Goal: Use online tool/utility: Utilize a website feature to perform a specific function

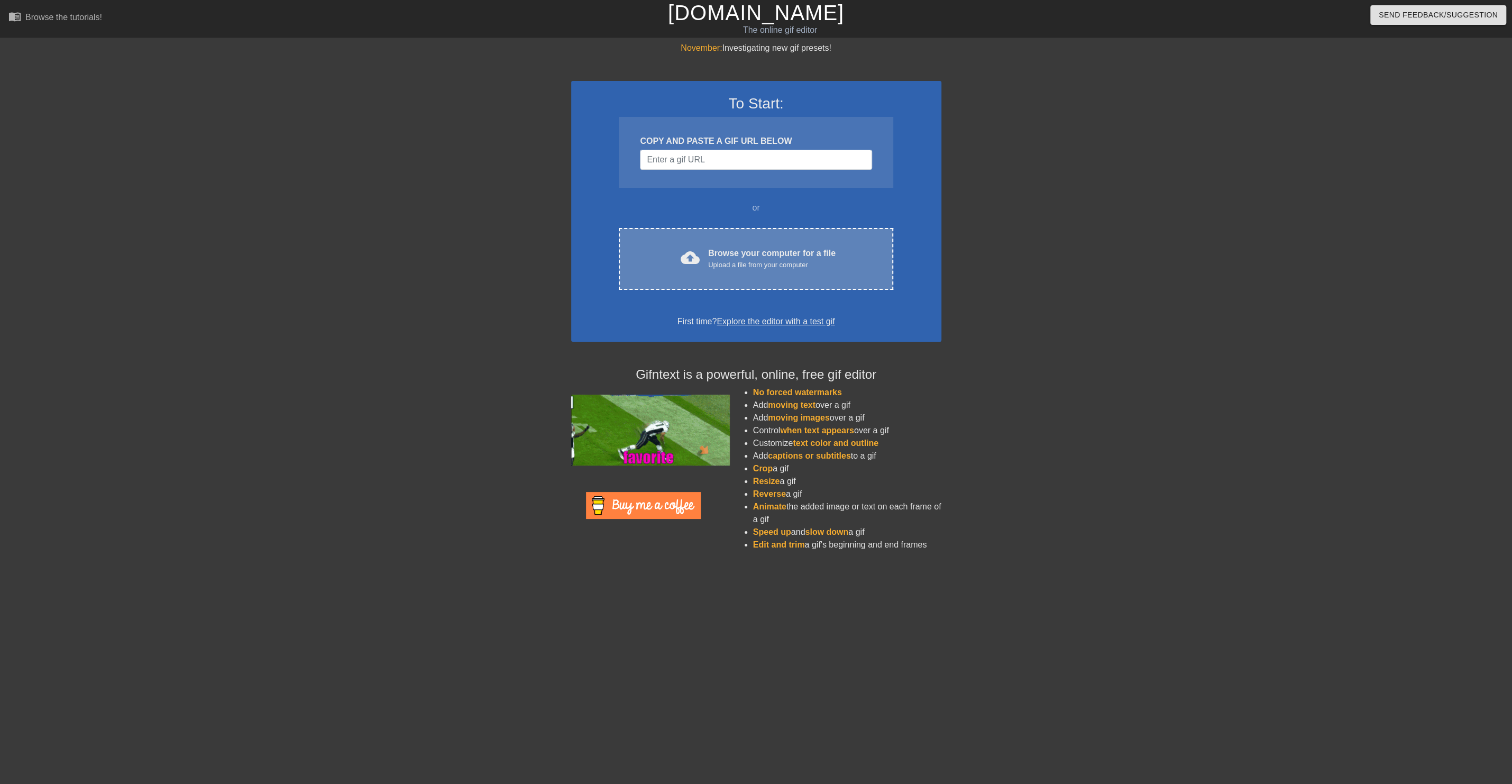
click at [727, 265] on div "Upload a file from your computer" at bounding box center [772, 265] width 128 height 10
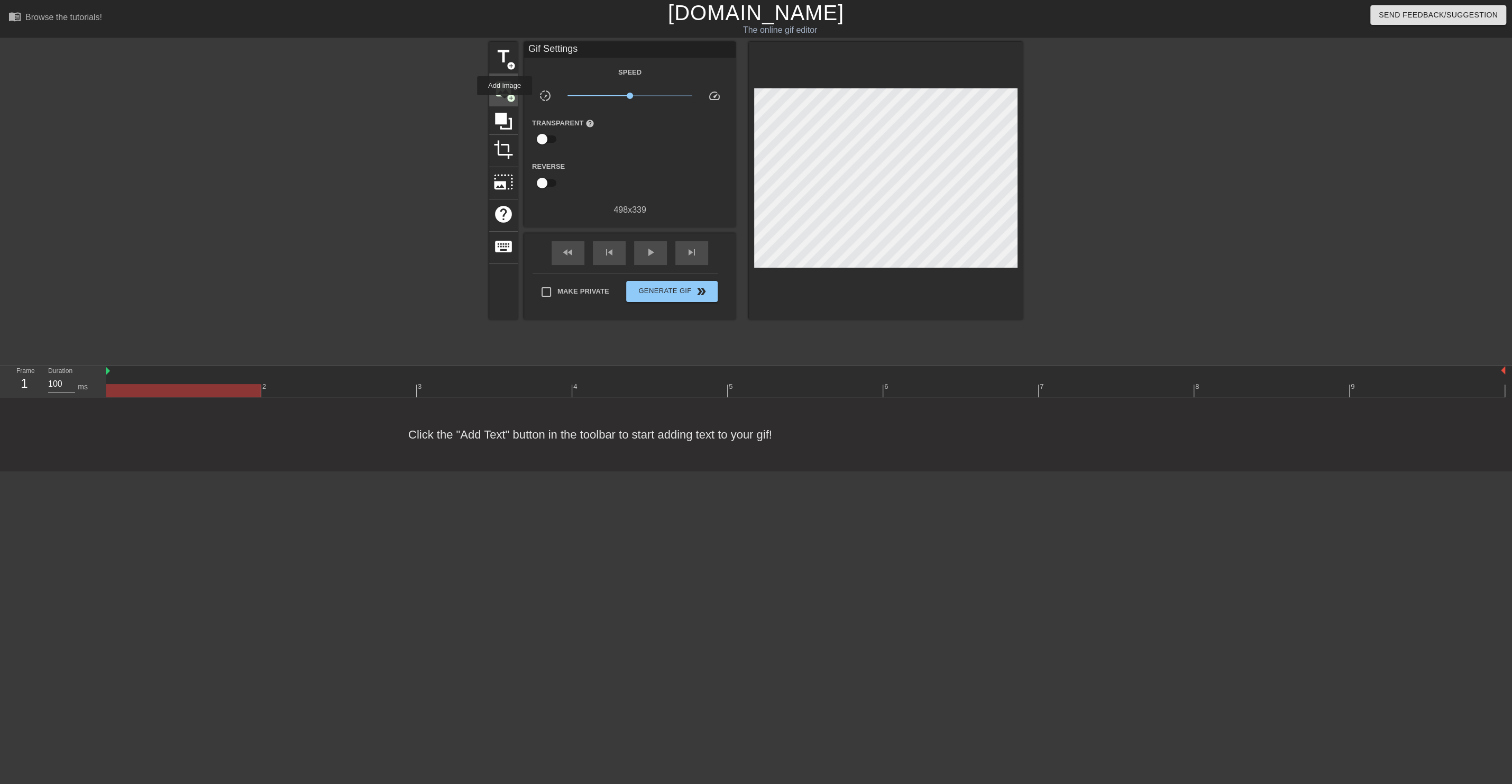
click at [502, 95] on span "image" at bounding box center [503, 88] width 20 height 20
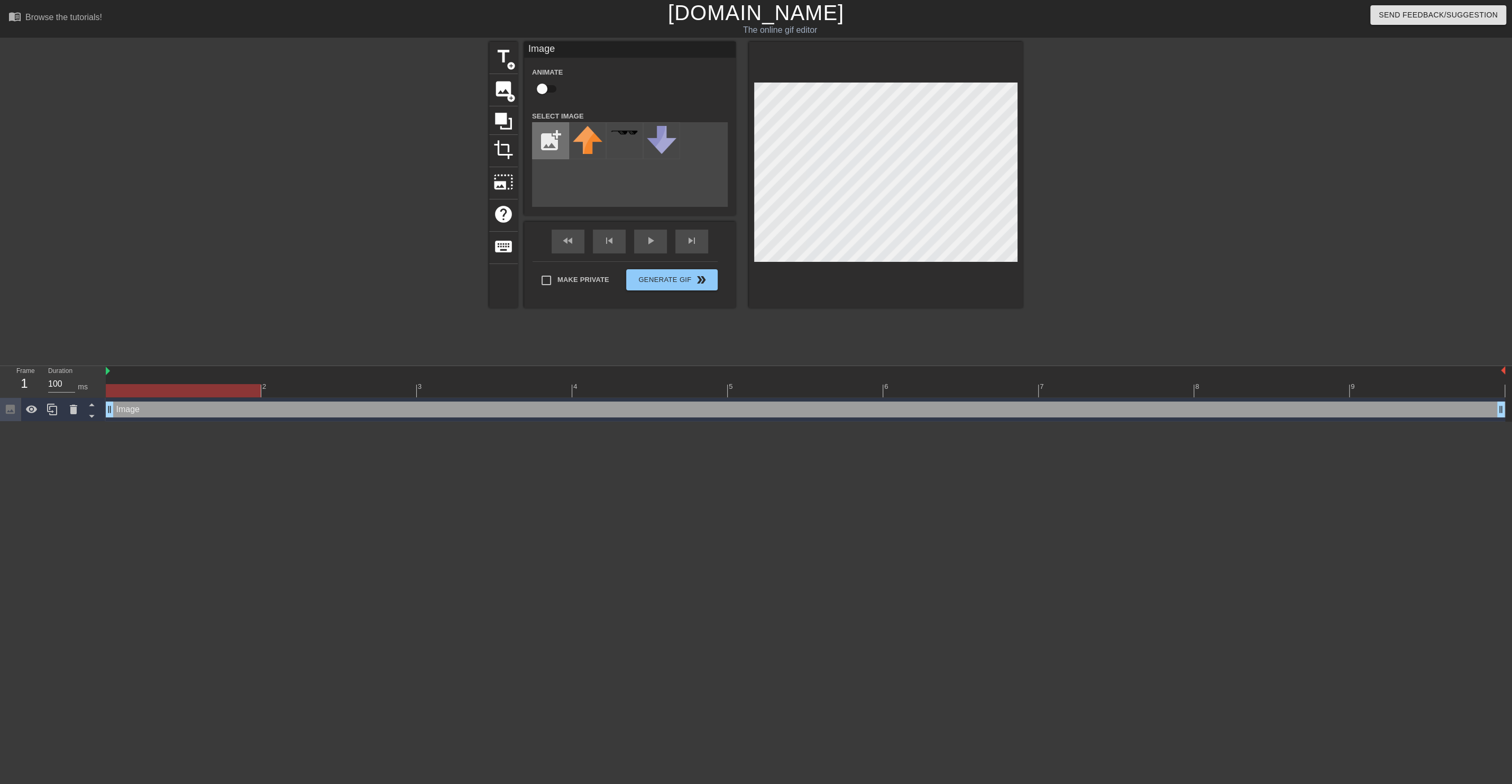
click at [550, 137] on input "file" at bounding box center [551, 141] width 36 height 36
type input "C:\fakepath\Screenshot [DATE] 8.36.03 AM.png"
click at [593, 147] on img at bounding box center [587, 141] width 29 height 31
drag, startPoint x: 260, startPoint y: 392, endPoint x: 87, endPoint y: 409, distance: 173.8
click at [87, 409] on div "Frame 1 Duration 100 ms 2 3 4 5 6 7 8 9 Image drag_handle drag_handle" at bounding box center [756, 393] width 1512 height 55
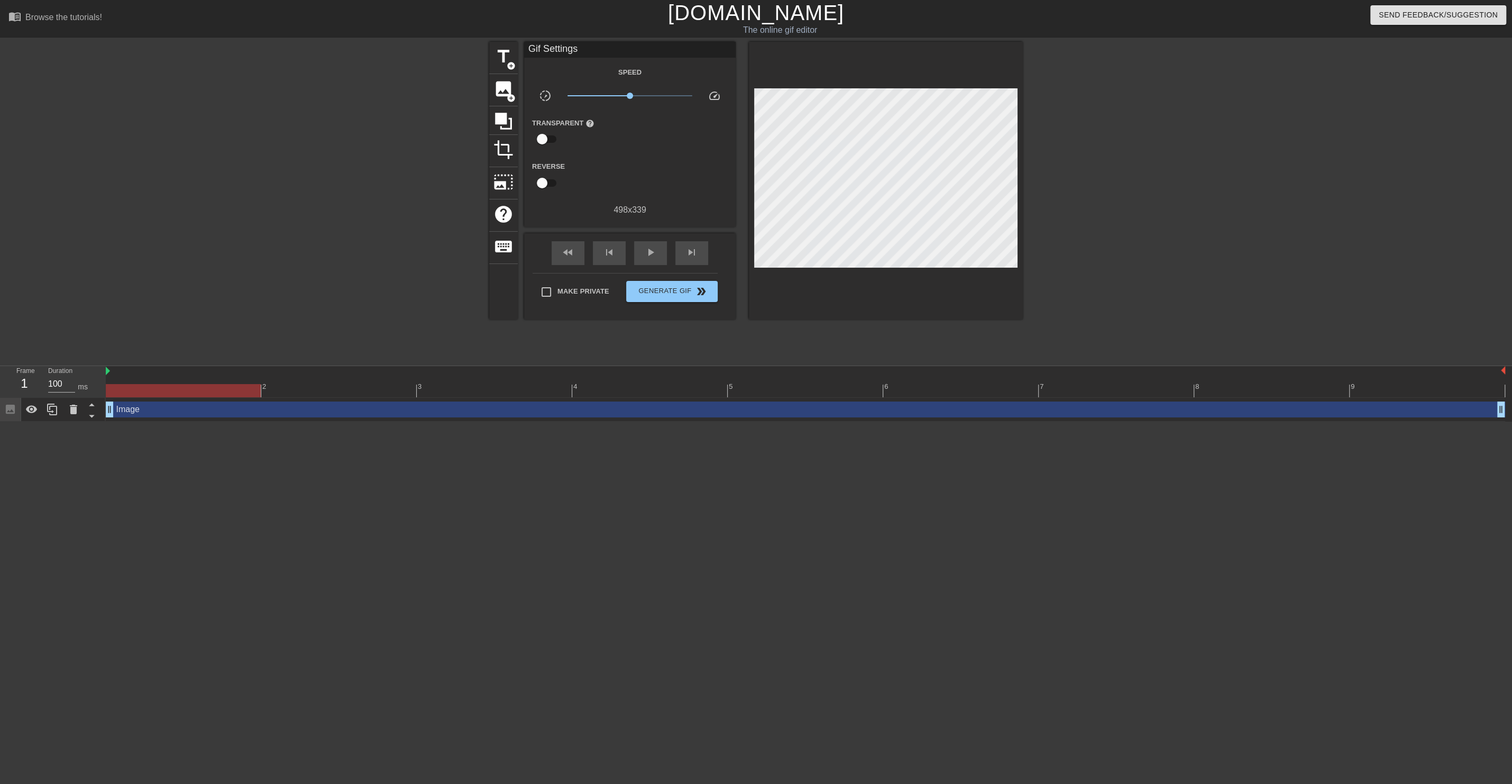
click at [274, 422] on html "menu_book Browse the tutorials! [DOMAIN_NAME] The online gif editor Send Feedba…" at bounding box center [756, 210] width 1512 height 422
click at [643, 244] on div "play_arrow" at bounding box center [650, 254] width 33 height 24
click at [641, 293] on span "Generate Gif double_arrow" at bounding box center [672, 292] width 83 height 13
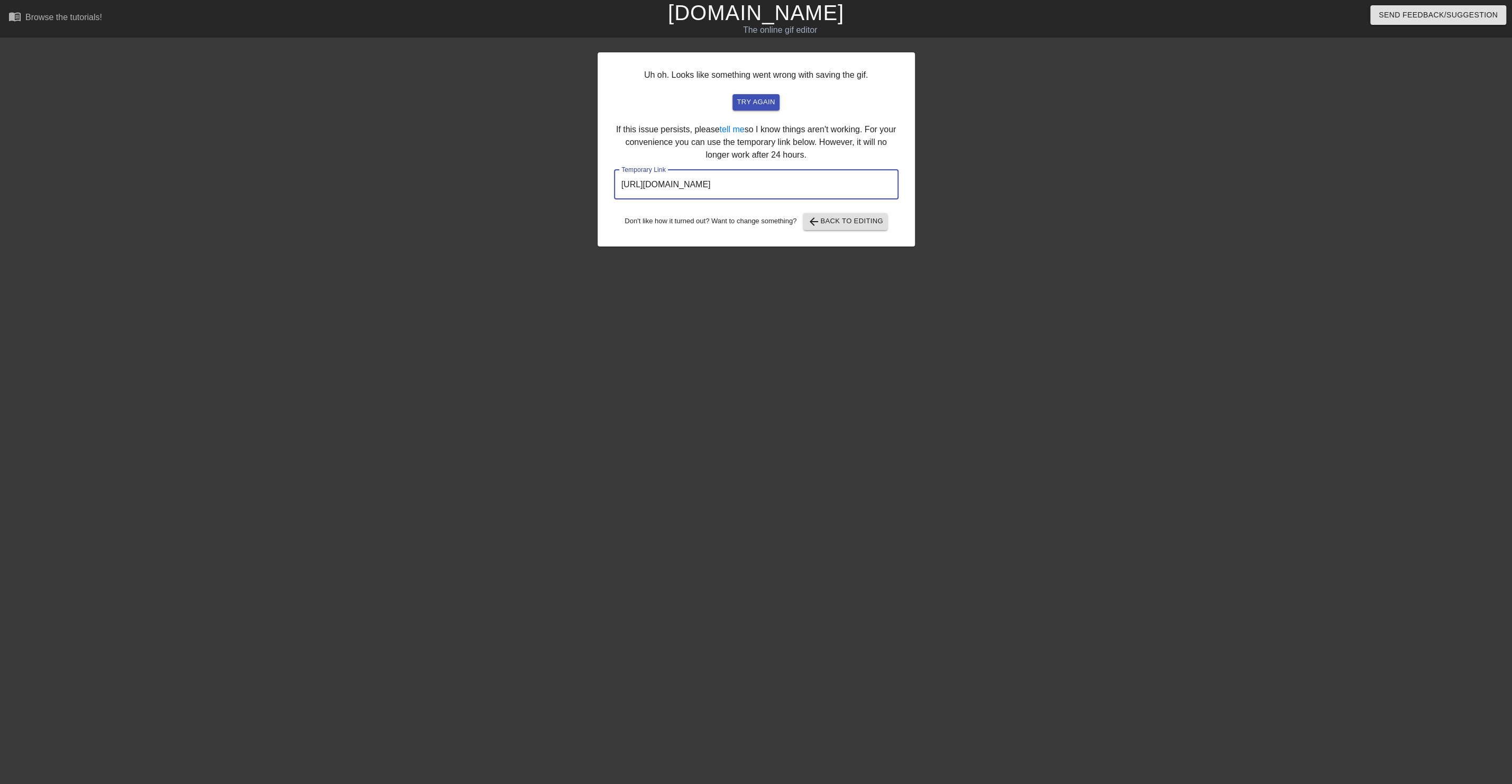
click at [684, 179] on input "[URL][DOMAIN_NAME]" at bounding box center [756, 185] width 285 height 29
click at [1318, 364] on html "menu_book Browse the tutorials! [DOMAIN_NAME] The online gif editor Send Feedba…" at bounding box center [756, 182] width 1512 height 364
click at [1260, 364] on html "menu_book Browse the tutorials! [DOMAIN_NAME] The online gif editor Send Feedba…" at bounding box center [756, 182] width 1512 height 364
